Goal: Check status: Check status

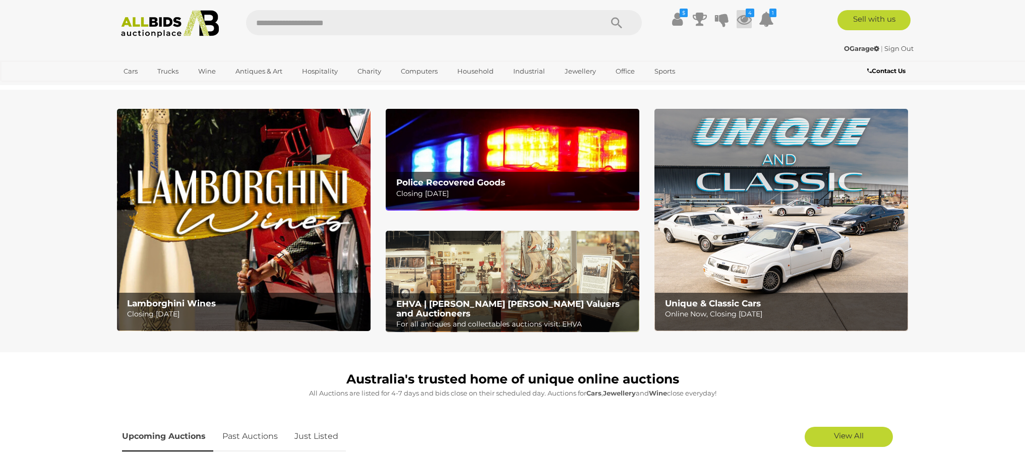
click at [739, 19] on icon at bounding box center [744, 19] width 15 height 18
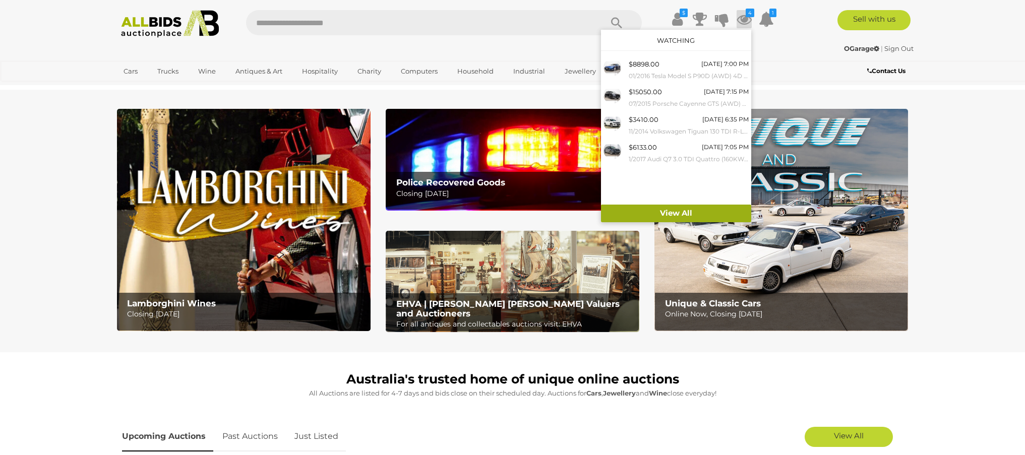
click at [684, 215] on link "View All" at bounding box center [676, 214] width 150 height 18
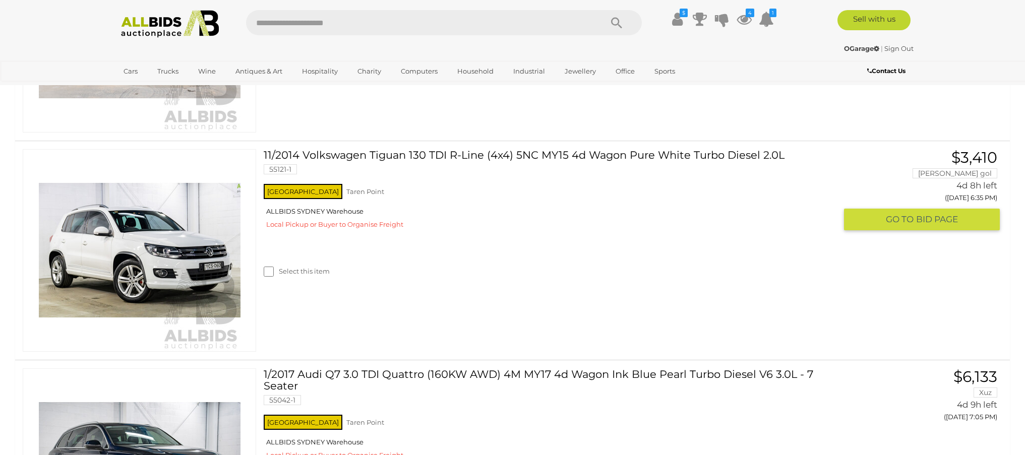
scroll to position [586, 0]
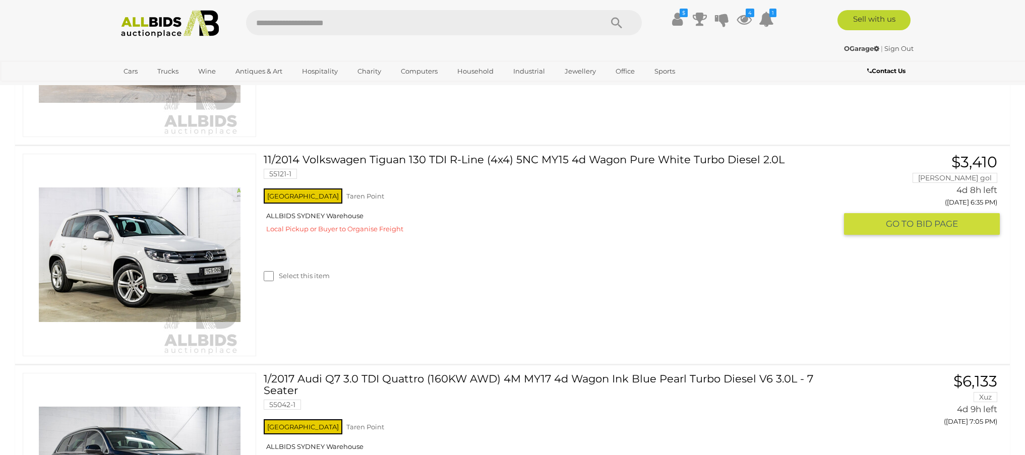
click at [351, 187] on link "11/2014 Volkswagen Tiguan 130 TDI R-Line (4x4) 5NC MY15 4d Wagon Pure White Tur…" at bounding box center [553, 170] width 565 height 33
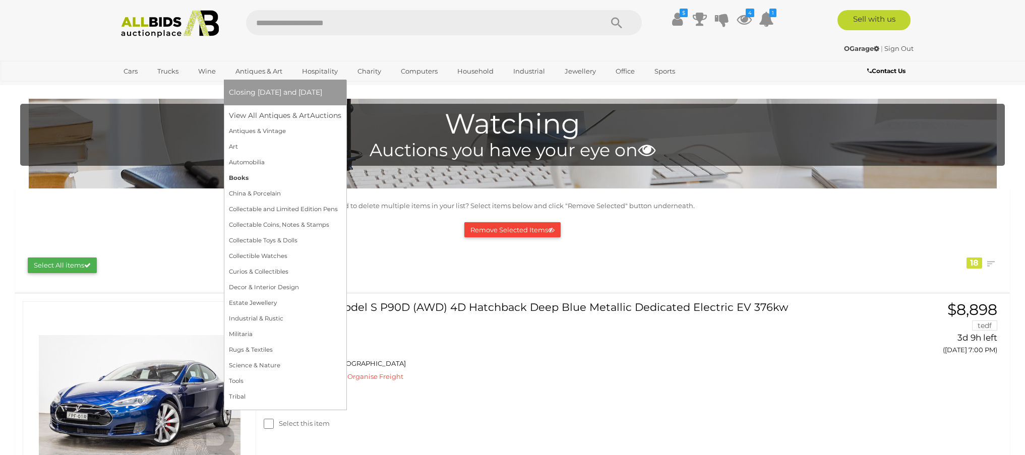
scroll to position [331, 0]
